Goal: Task Accomplishment & Management: Manage account settings

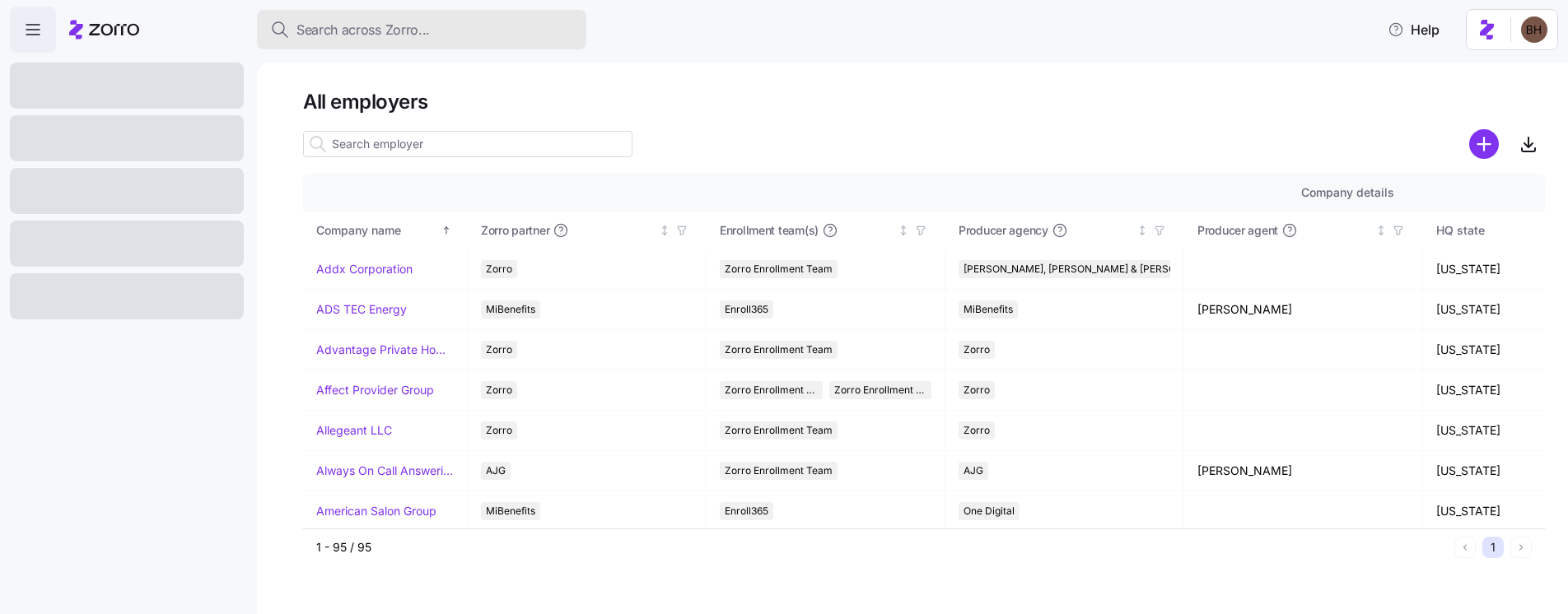
click at [407, 35] on span "Search across Zorro..." at bounding box center [363, 30] width 133 height 21
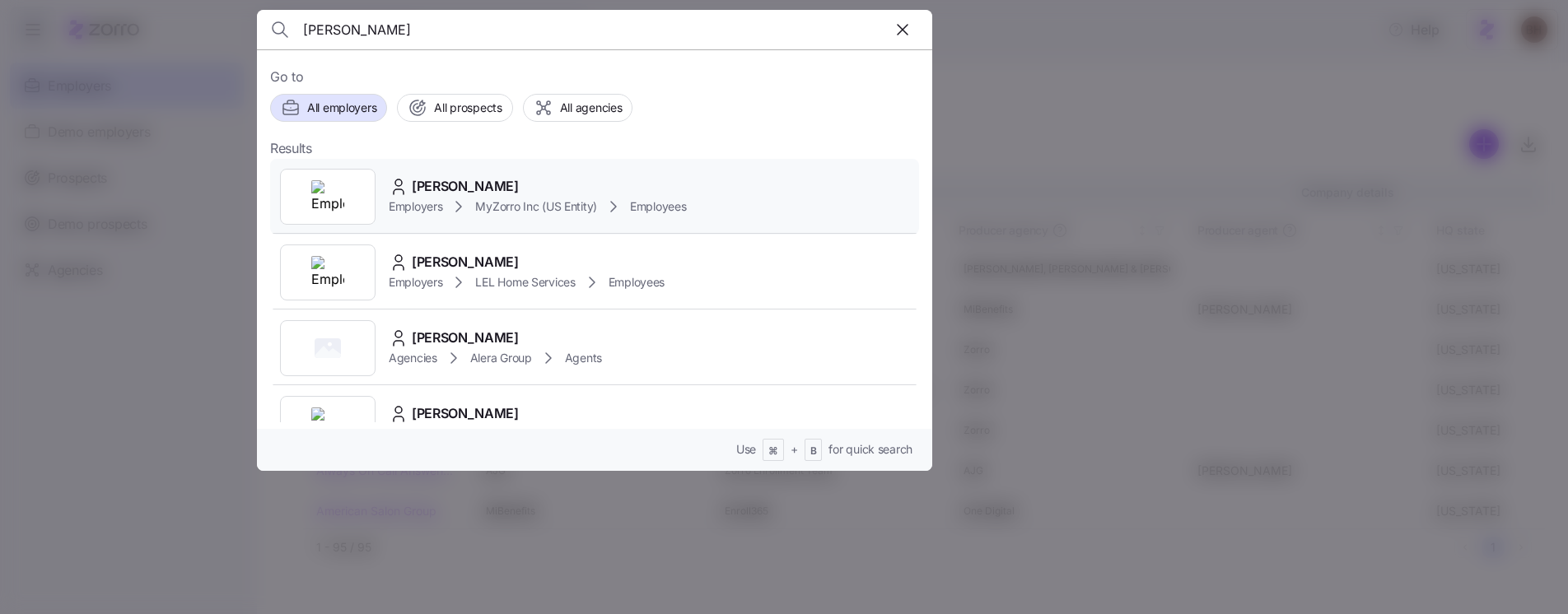
type input "amy mech"
click at [454, 203] on icon at bounding box center [459, 207] width 20 height 20
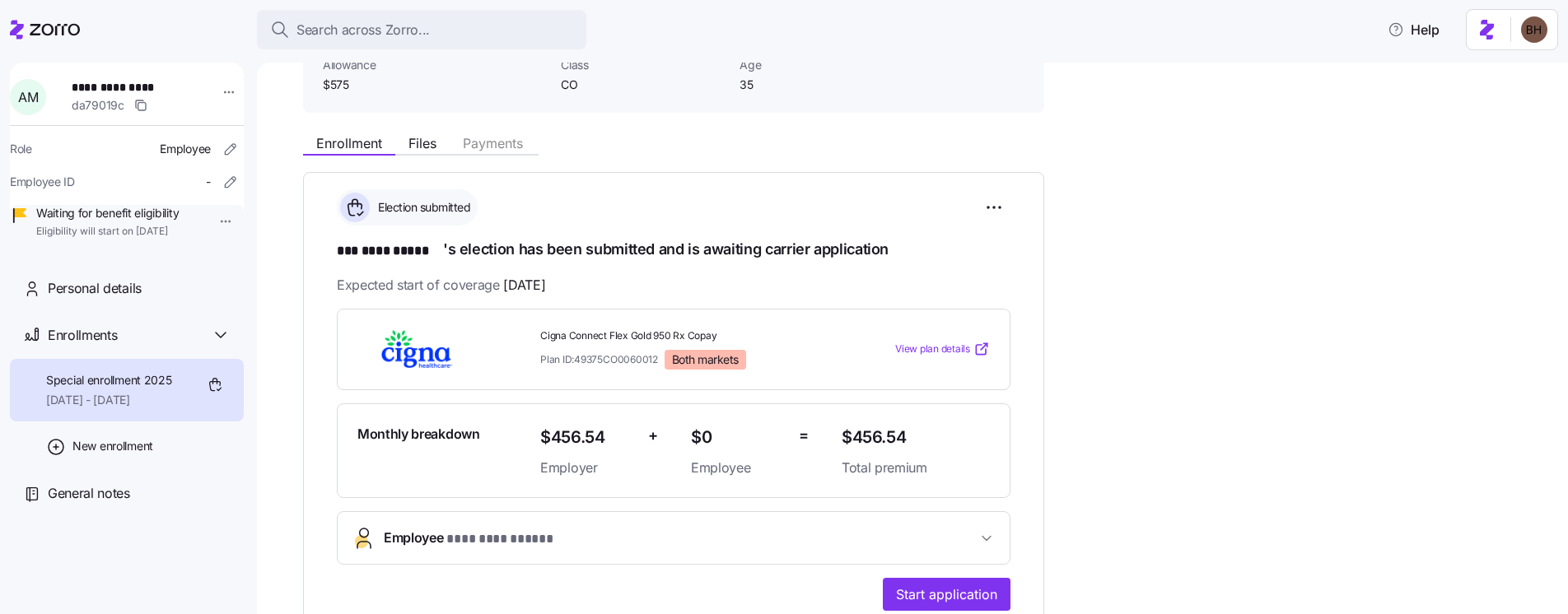
scroll to position [14, 0]
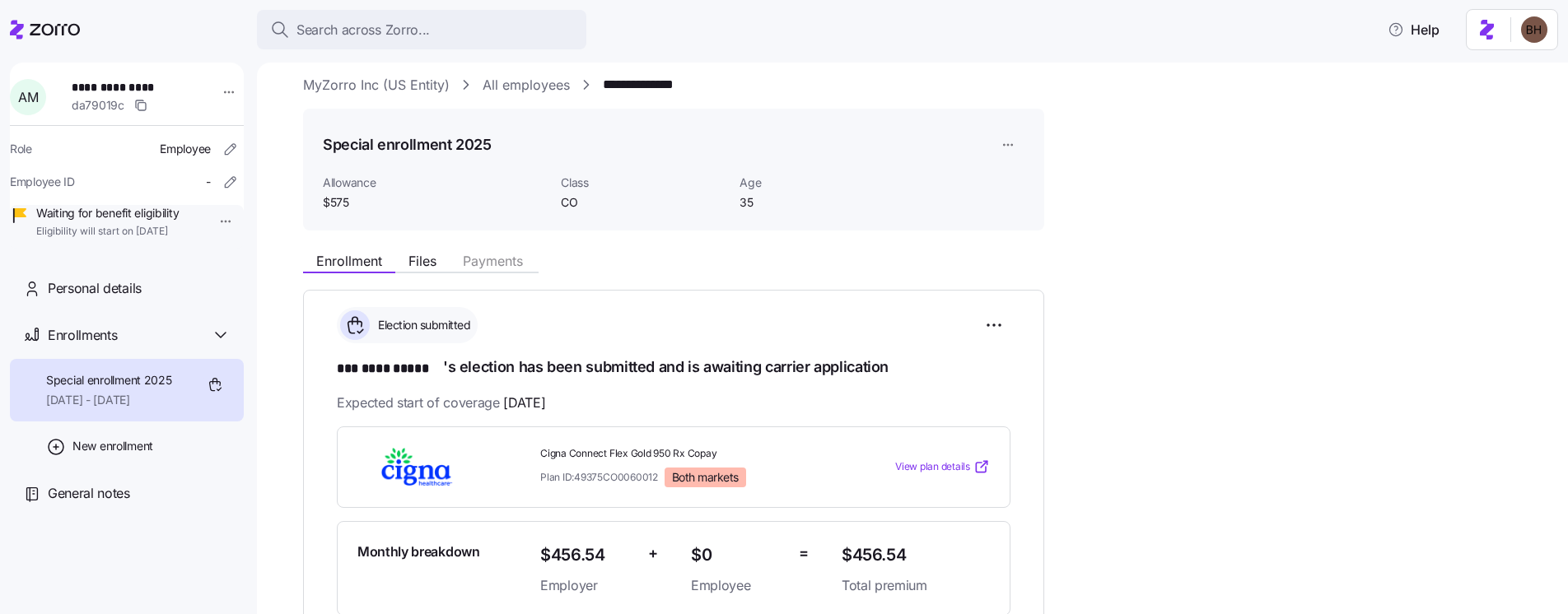
click at [1005, 143] on html "**********" at bounding box center [784, 302] width 1568 height 604
click at [999, 332] on html "**********" at bounding box center [784, 302] width 1568 height 604
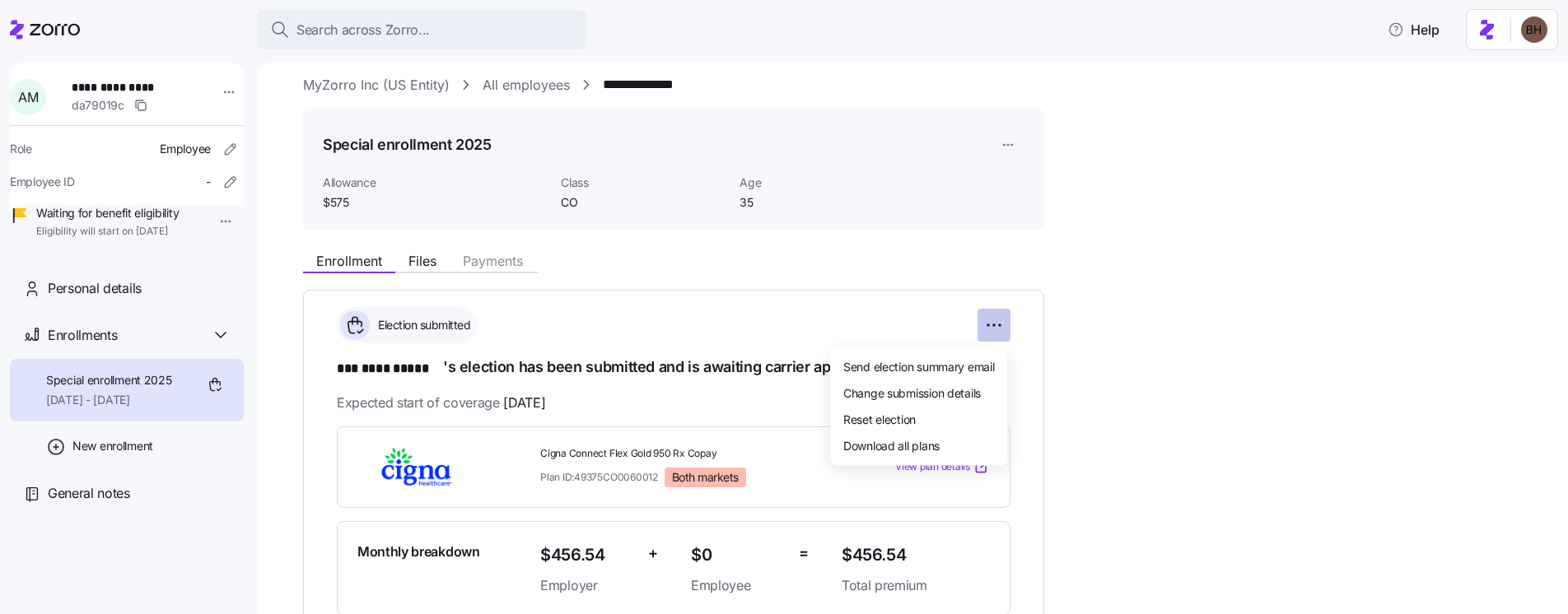
click at [995, 327] on html "**********" at bounding box center [784, 302] width 1568 height 604
click at [934, 414] on div "Reset election" at bounding box center [919, 418] width 164 height 26
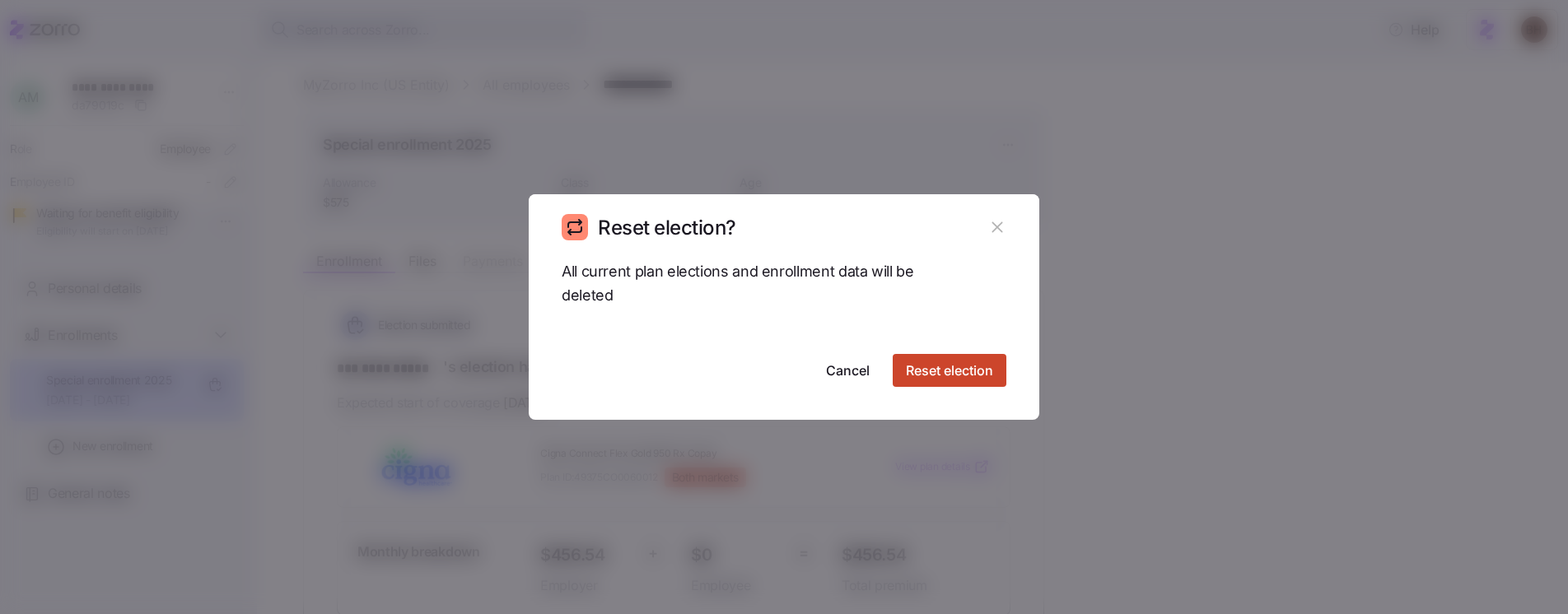
click at [936, 378] on span "Reset election" at bounding box center [950, 371] width 88 height 20
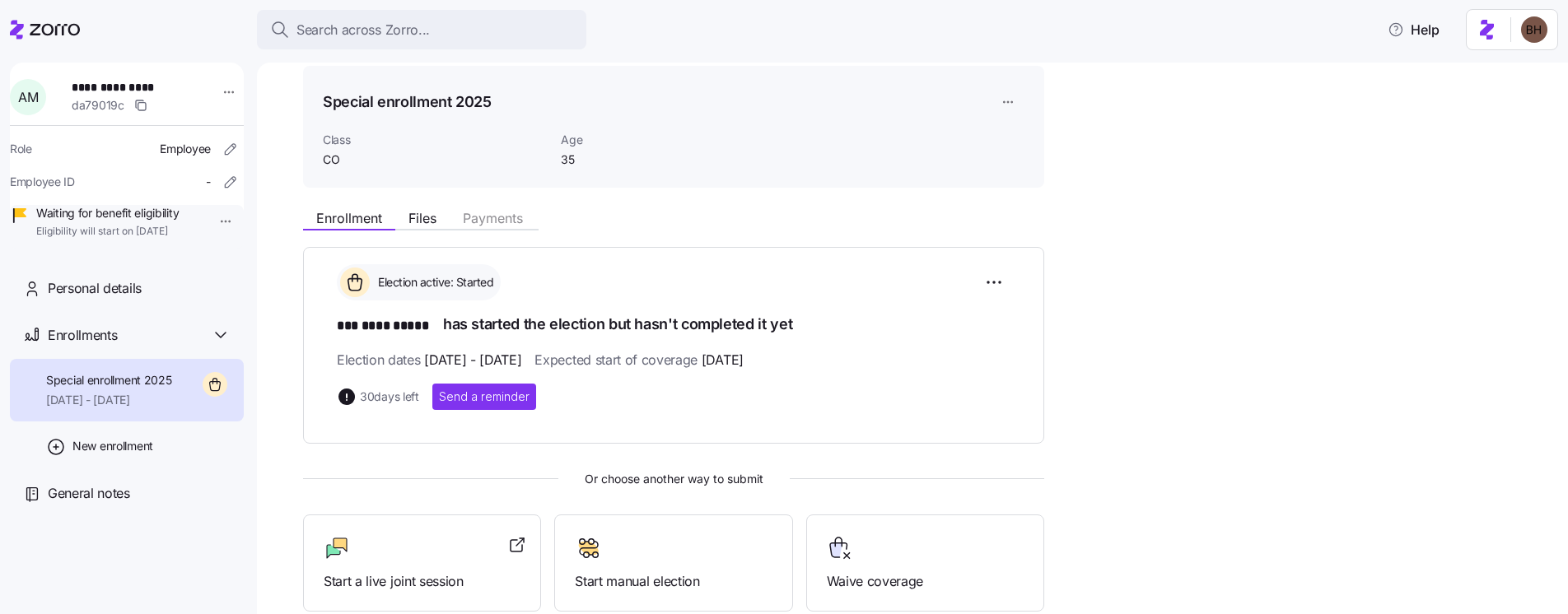
scroll to position [60, 0]
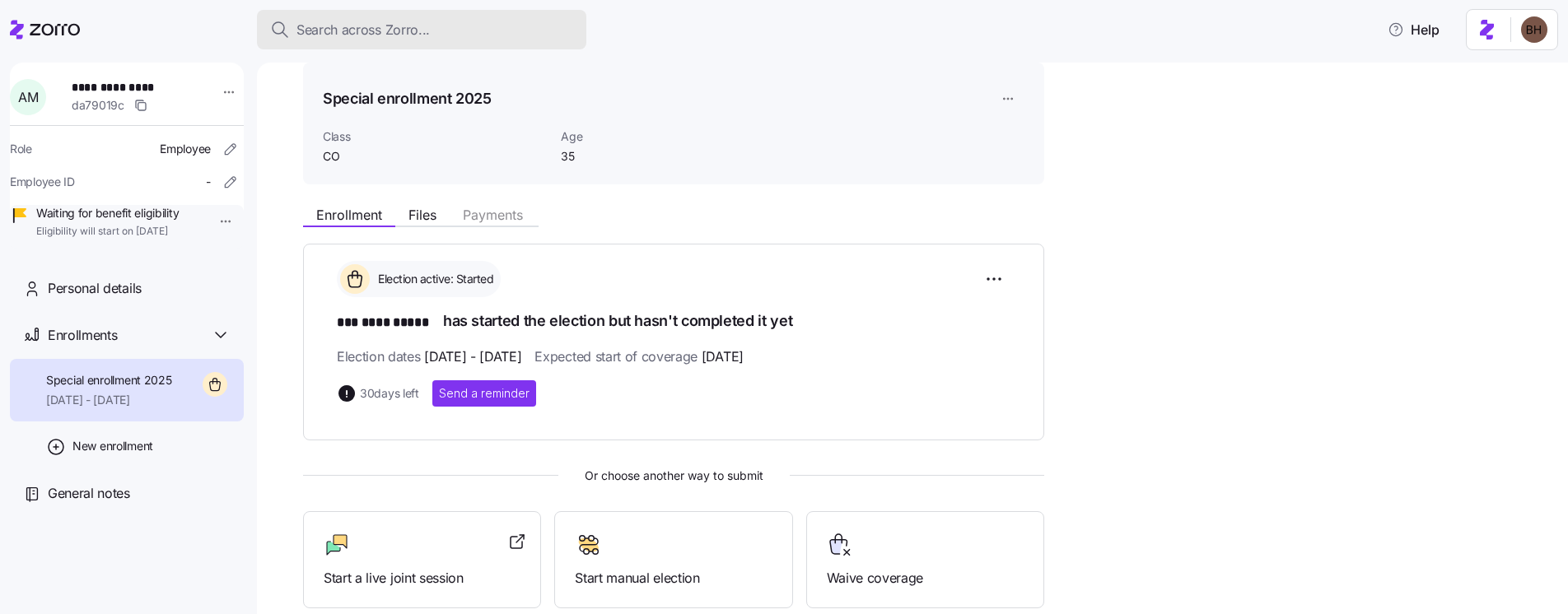
click at [338, 22] on span "Search across Zorro..." at bounding box center [363, 30] width 133 height 21
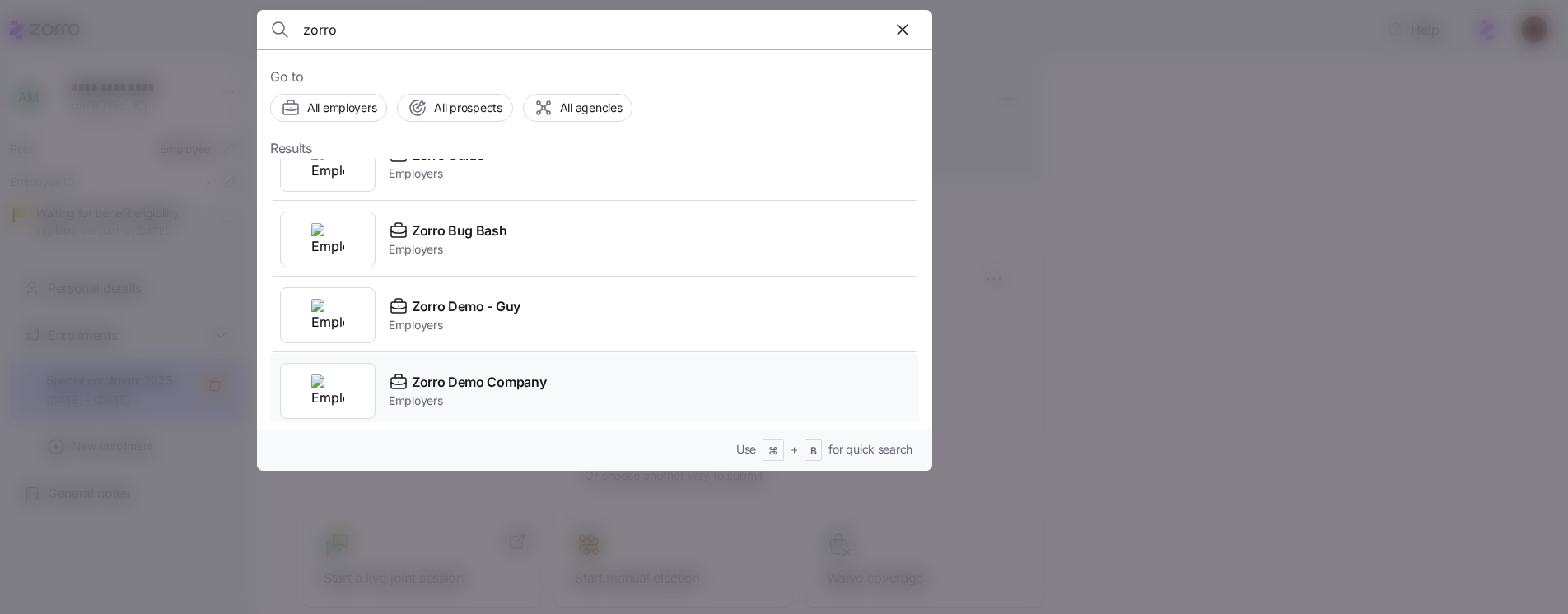
scroll to position [238, 0]
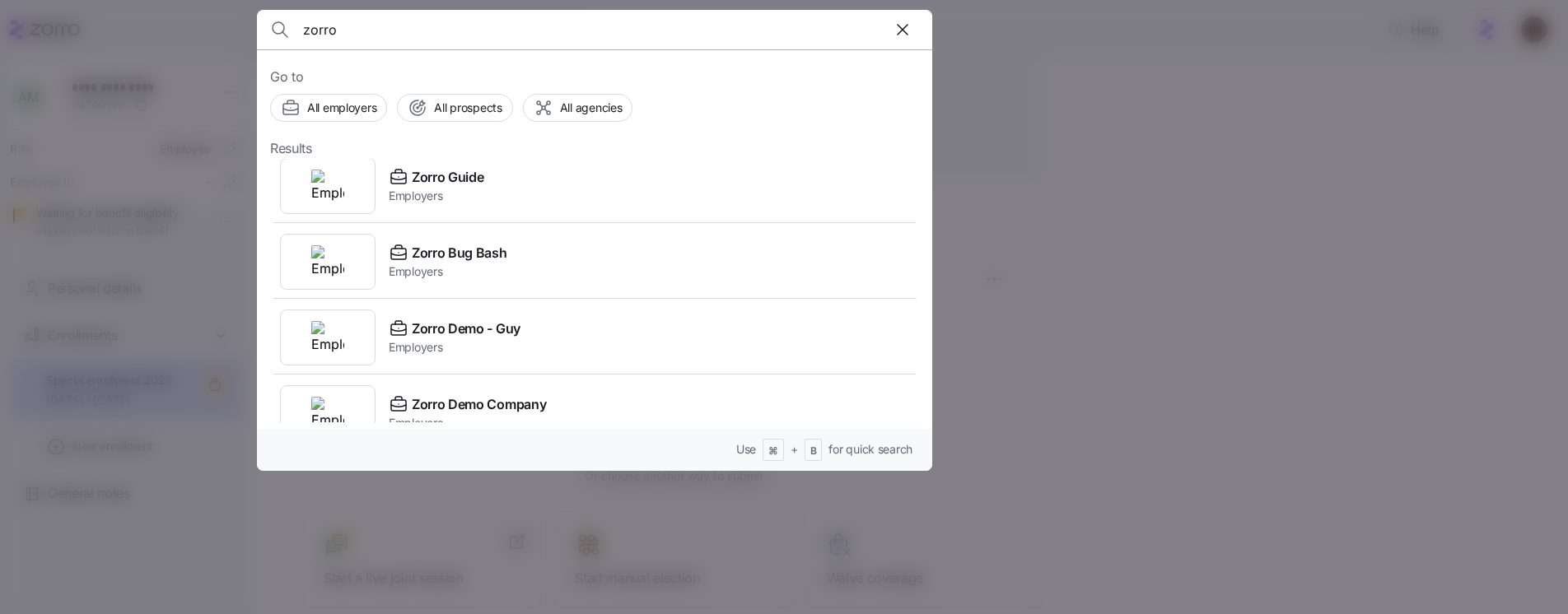
type input "zorro"
click at [234, 124] on div at bounding box center [784, 307] width 1568 height 614
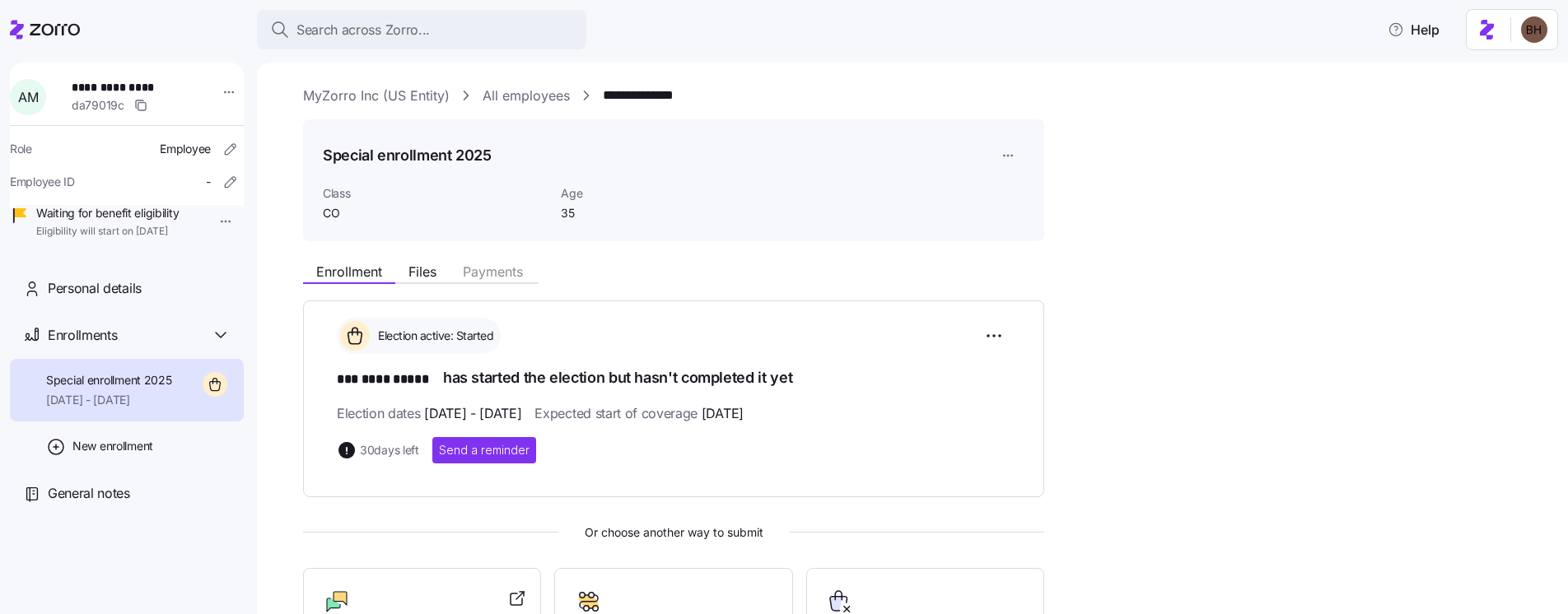
scroll to position [0, 0]
click at [371, 99] on link "MyZorro Inc (US Entity)" at bounding box center [376, 99] width 147 height 21
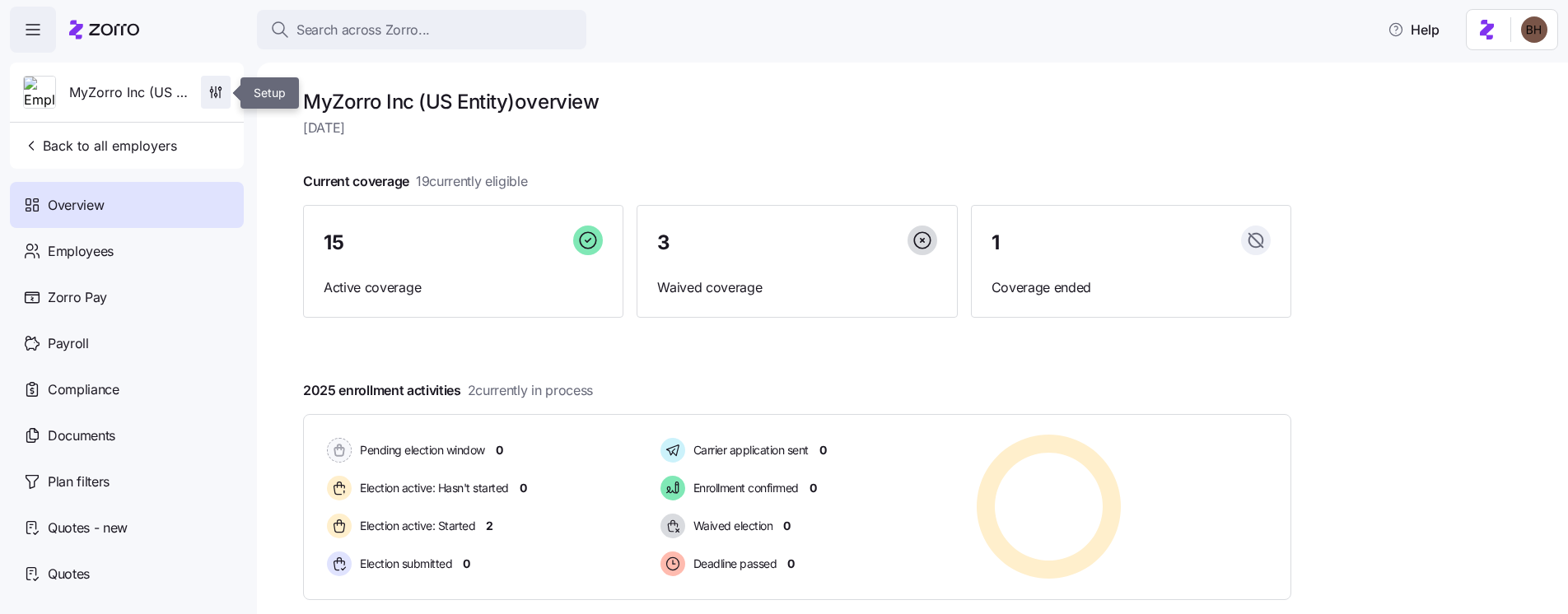
click at [212, 91] on icon "button" at bounding box center [211, 90] width 3 height 3
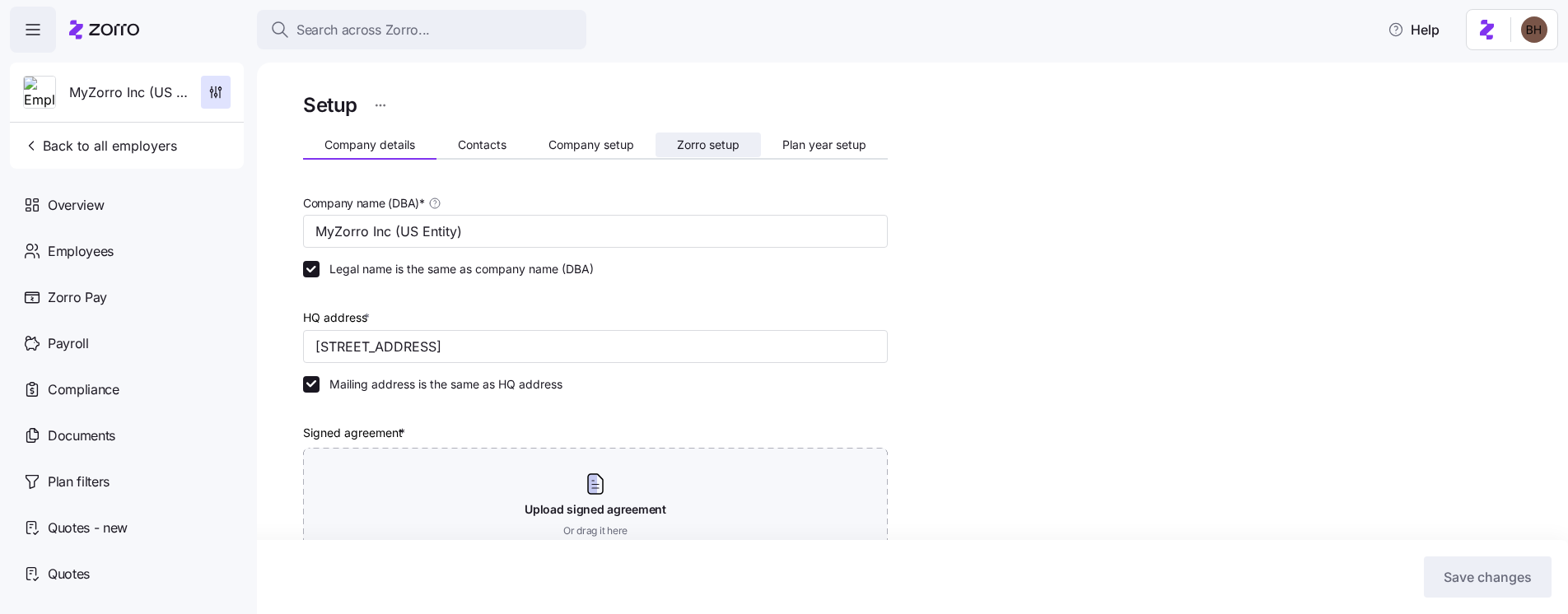
click at [685, 141] on span "Zorro setup" at bounding box center [708, 145] width 63 height 12
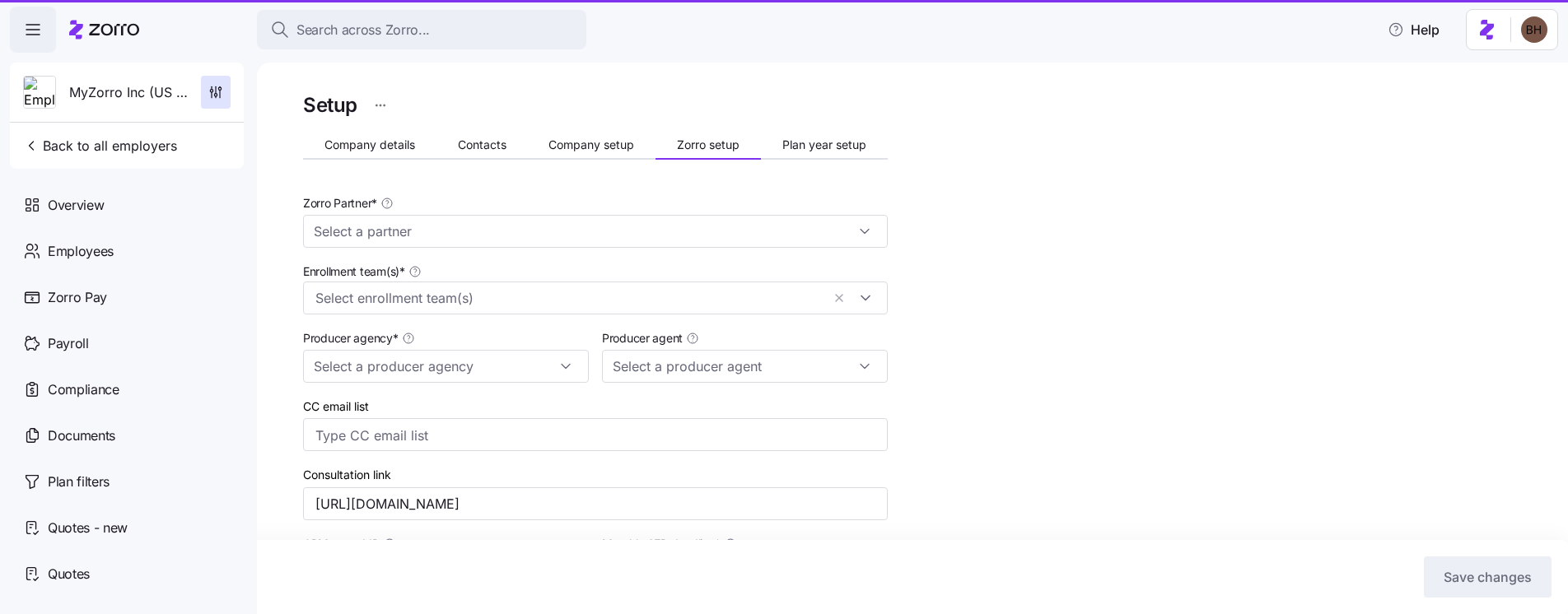
type input "Zorro"
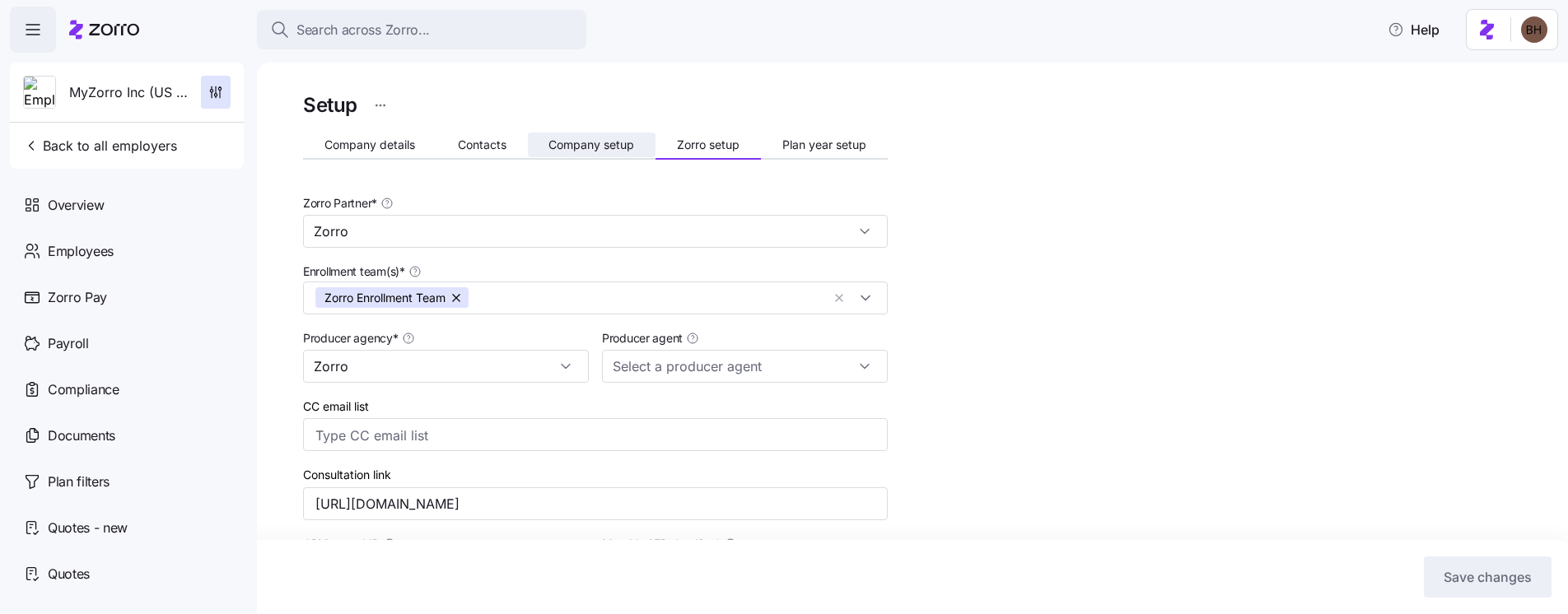
click at [617, 149] on span "Company setup" at bounding box center [592, 145] width 86 height 12
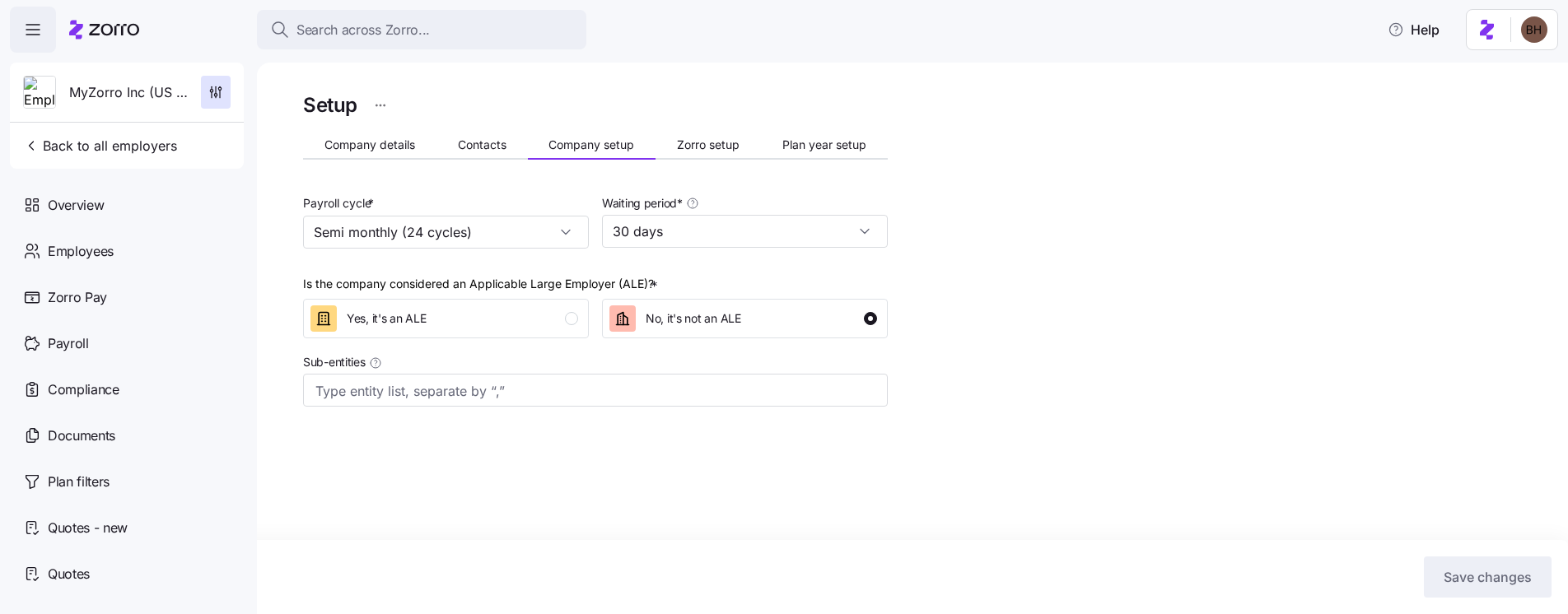
click at [101, 30] on icon at bounding box center [114, 29] width 50 height 12
